Goal: Download file/media

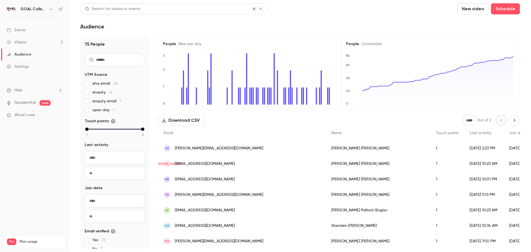
click at [179, 120] on button "Download CSV" at bounding box center [181, 120] width 46 height 11
click at [24, 42] on div "Videos" at bounding box center [17, 43] width 20 height 6
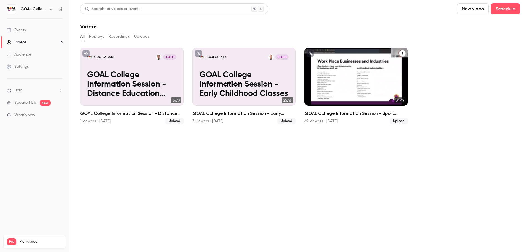
click at [380, 66] on div "GOAL College [DATE] GOAL College Information Session - Sport Classes" at bounding box center [355, 77] width 103 height 58
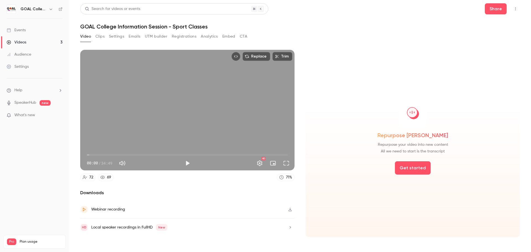
click at [203, 36] on button "Analytics" at bounding box center [209, 36] width 17 height 9
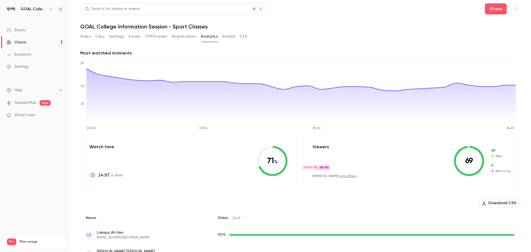
click at [484, 203] on button "Download CSV" at bounding box center [499, 202] width 41 height 9
click at [38, 44] on link "Videos 3" at bounding box center [34, 42] width 69 height 12
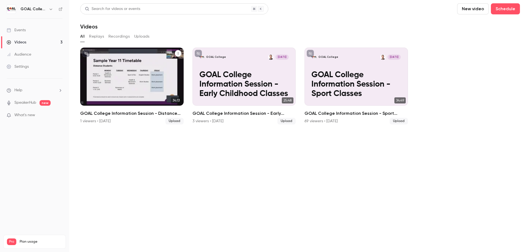
click at [125, 80] on p "GOAL College Information Session - Distance Education Classes" at bounding box center [131, 84] width 89 height 28
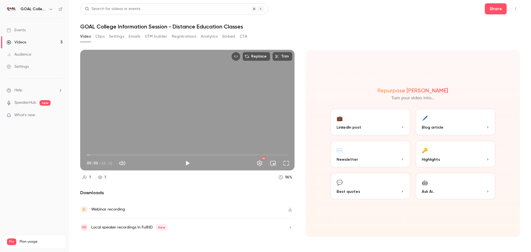
click at [205, 37] on button "Analytics" at bounding box center [209, 36] width 17 height 9
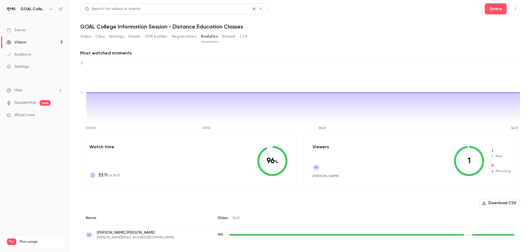
click at [491, 201] on button "Download CSV" at bounding box center [499, 202] width 41 height 9
